Goal: Transaction & Acquisition: Purchase product/service

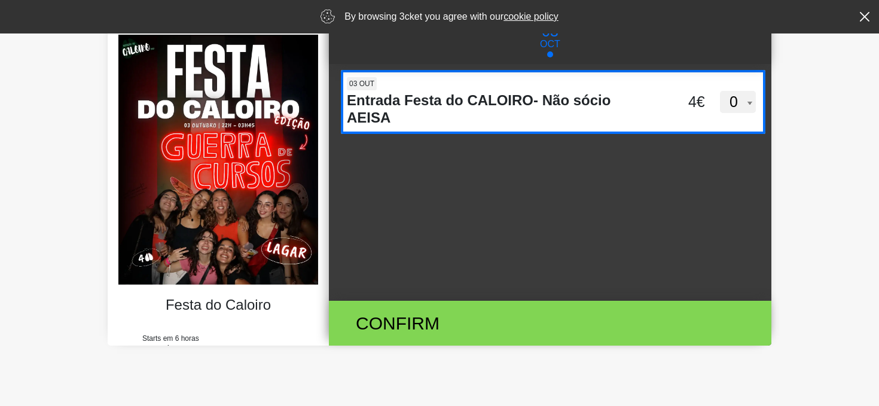
scroll to position [38, 0]
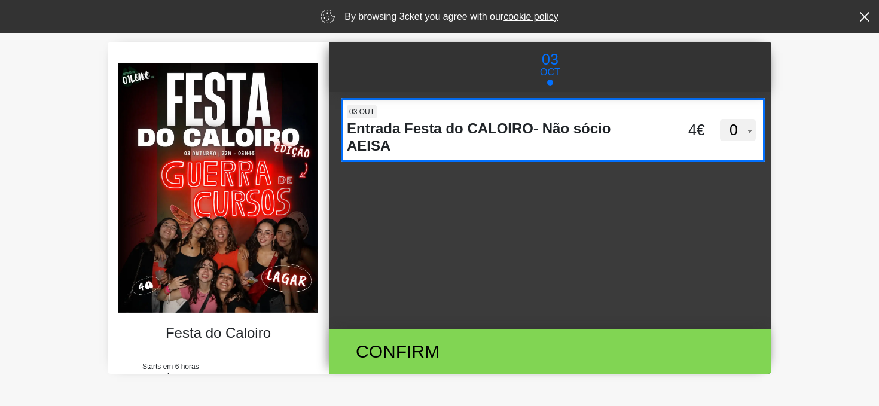
click at [736, 128] on select "0 1 2 3 4 5 6 7 8 9 10 11 12 13 14 15" at bounding box center [738, 130] width 36 height 23
select select "2"
click at [720, 119] on select "0 1 2 3 4 5 6 7 8 9 10 11 12 13 14 15" at bounding box center [738, 130] width 36 height 23
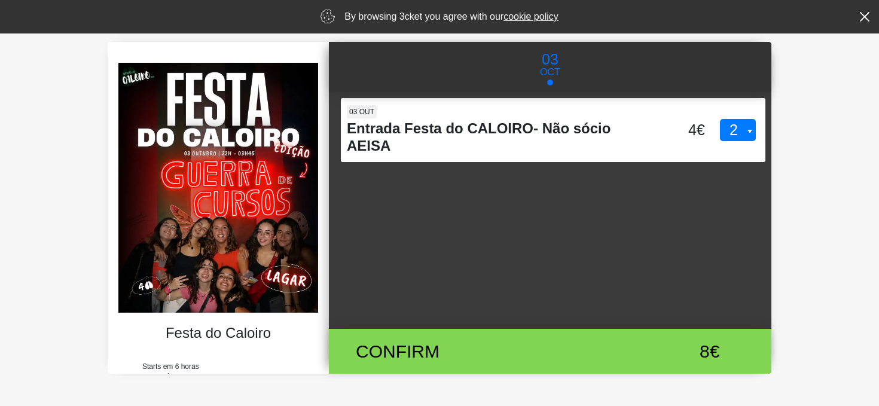
scroll to position [90, 0]
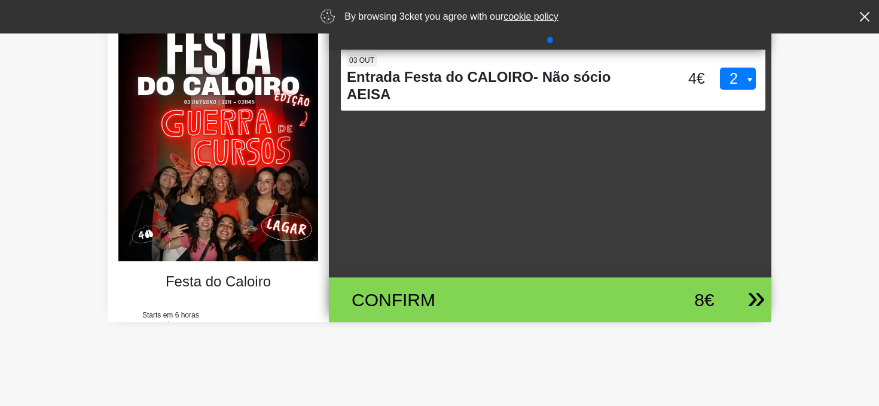
click at [454, 298] on div "Confirm" at bounding box center [478, 299] width 270 height 27
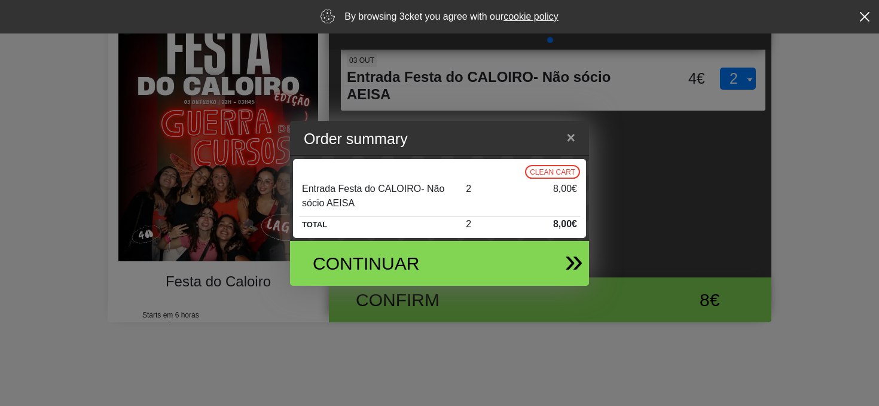
click at [420, 262] on div "Continuar" at bounding box center [391, 263] width 175 height 27
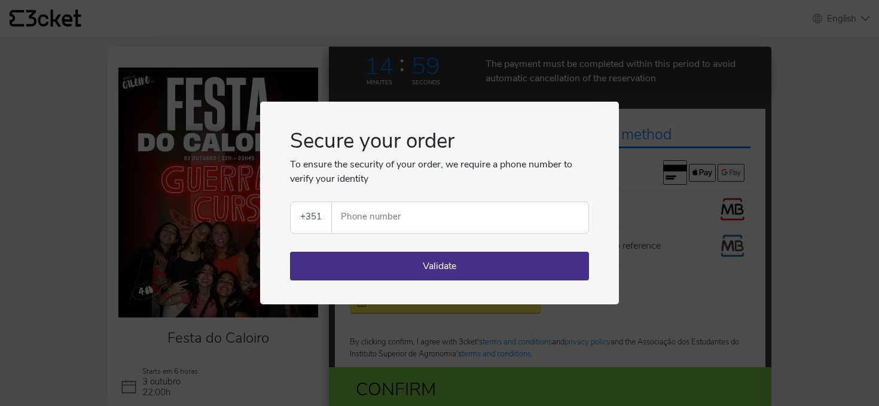
click at [635, 88] on div "Secure your order To ensure the security of your order, we require a phone numb…" at bounding box center [439, 203] width 879 height 406
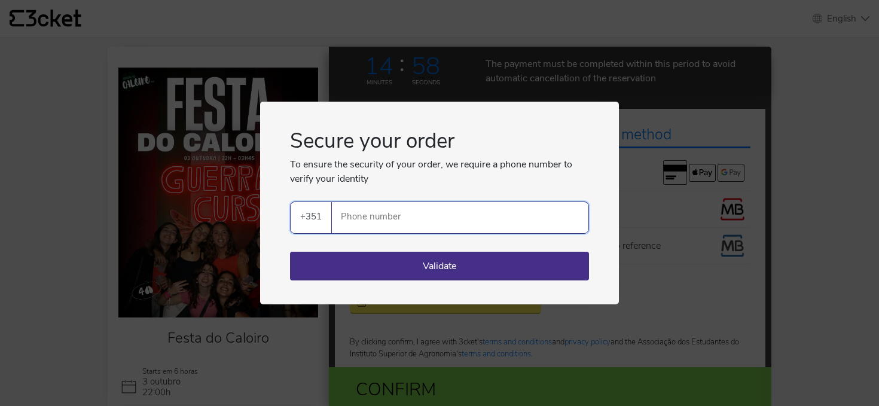
click at [356, 223] on input "Phone number" at bounding box center [464, 217] width 247 height 31
type input "927697179"
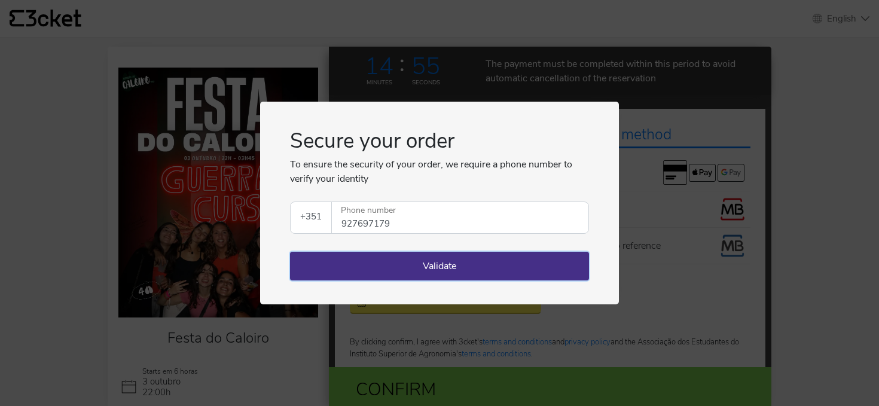
click at [432, 267] on button "Validate" at bounding box center [439, 266] width 299 height 29
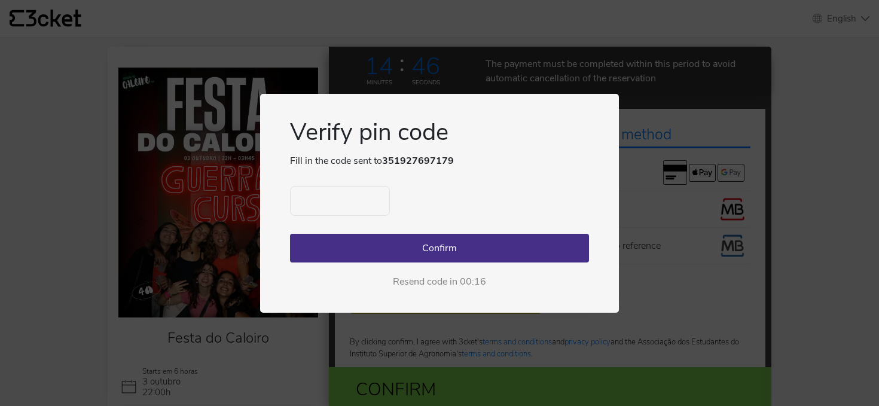
click at [316, 198] on input "text" at bounding box center [340, 201] width 100 height 30
type input "1487"
click at [385, 248] on button "Confirm" at bounding box center [439, 248] width 299 height 29
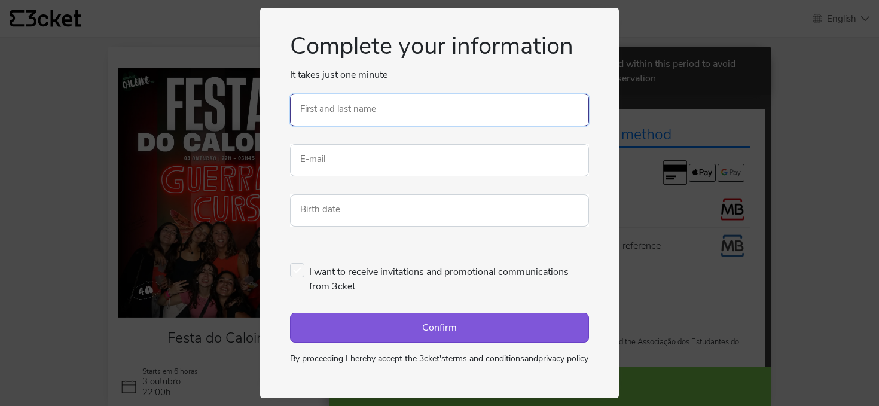
click at [381, 102] on input "First and last name" at bounding box center [439, 110] width 299 height 32
type input "[PERSON_NAME]"
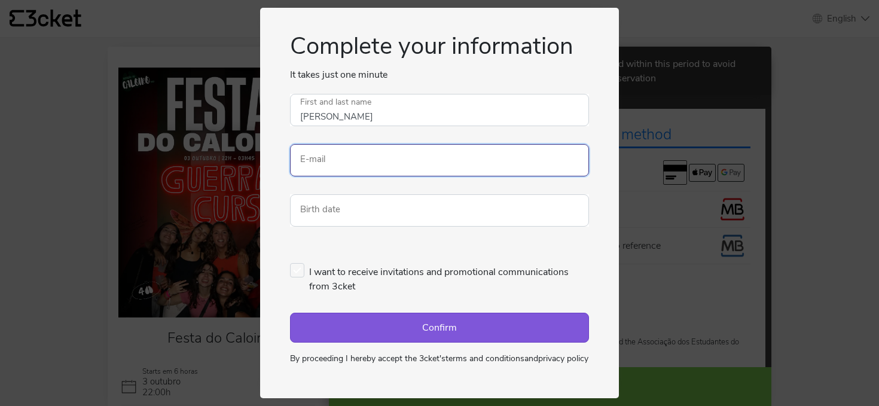
type input "[EMAIL_ADDRESS][DOMAIN_NAME]"
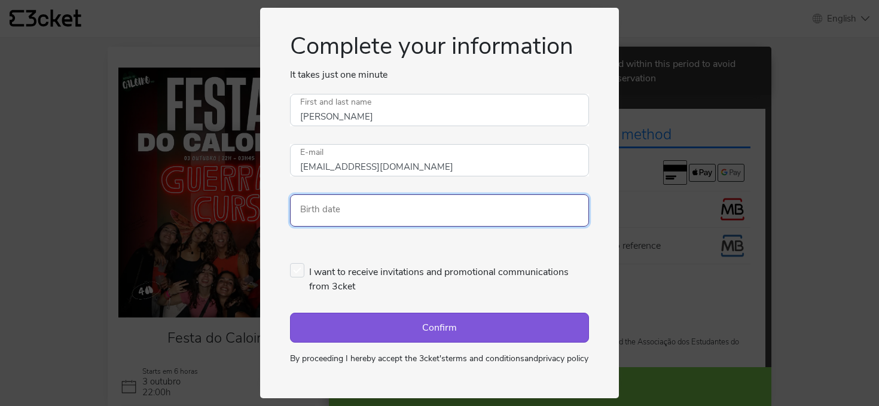
click at [349, 205] on input "Birth date" at bounding box center [439, 210] width 299 height 32
type input "[DATE]"
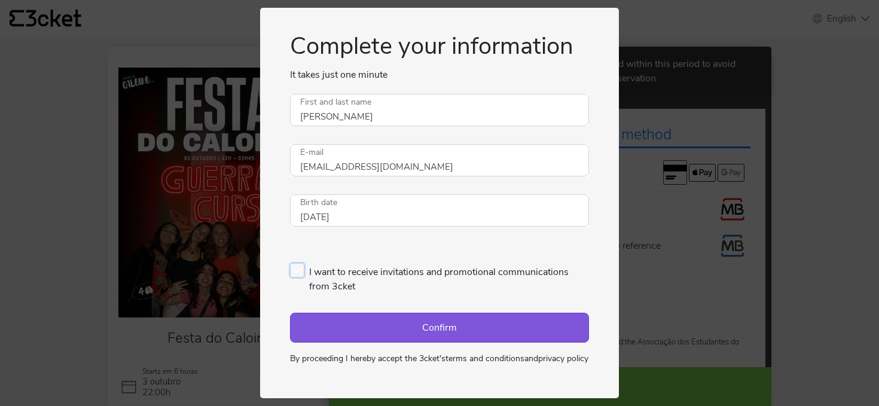
click at [296, 265] on label "I want to receive invitations and promotional communications from 3cket" at bounding box center [439, 278] width 299 height 30
click at [296, 263] on input "I want to receive invitations and promotional communications from 3cket" at bounding box center [294, 259] width 8 height 8
checkbox input "true"
click at [416, 323] on button "Confirm" at bounding box center [439, 328] width 299 height 30
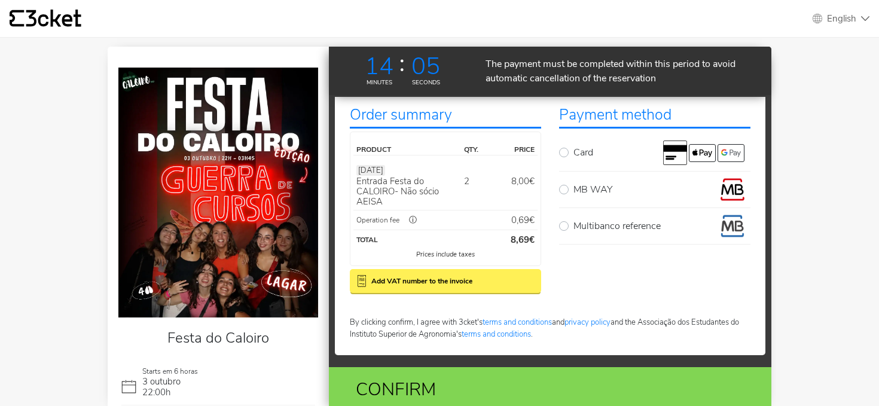
scroll to position [59, 0]
